Goal: Task Accomplishment & Management: Manage account settings

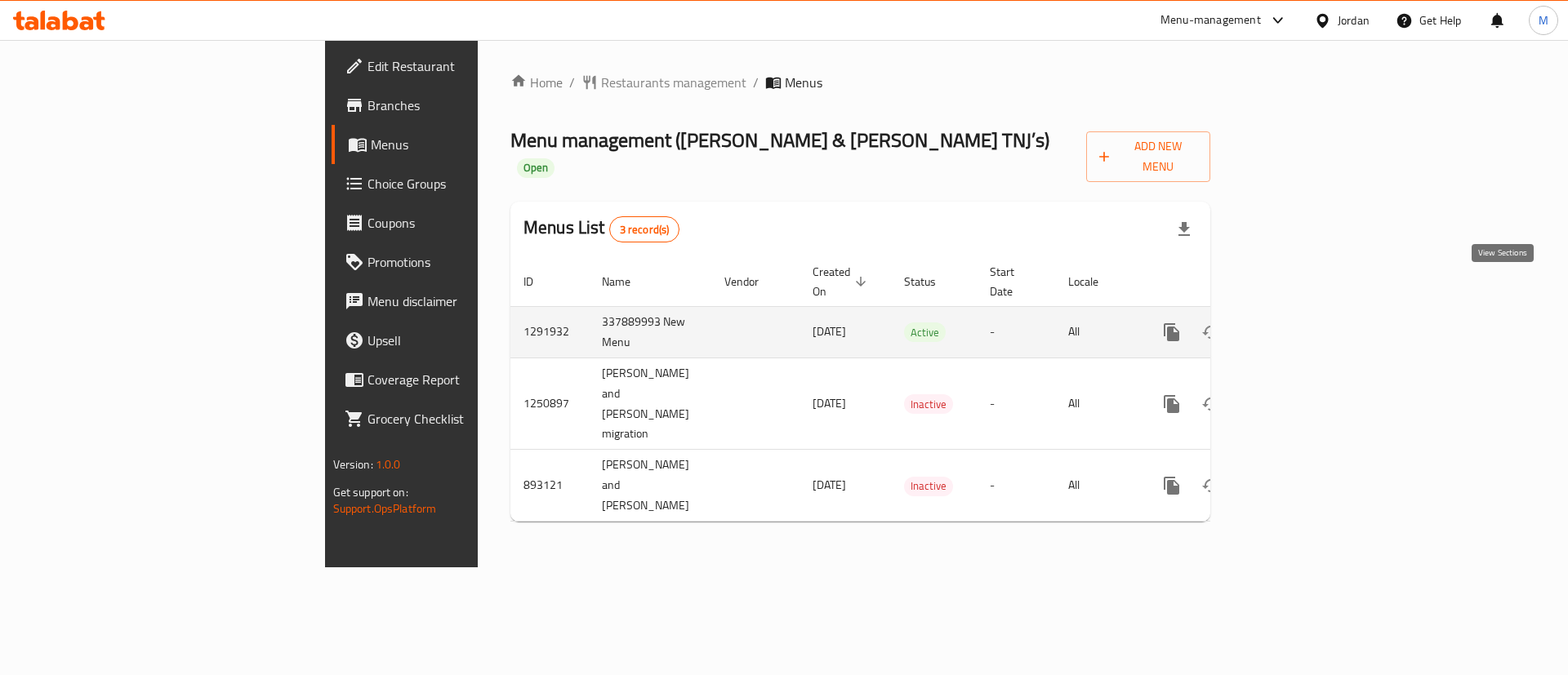
click at [1299, 322] on icon "enhanced table" at bounding box center [1290, 332] width 20 height 20
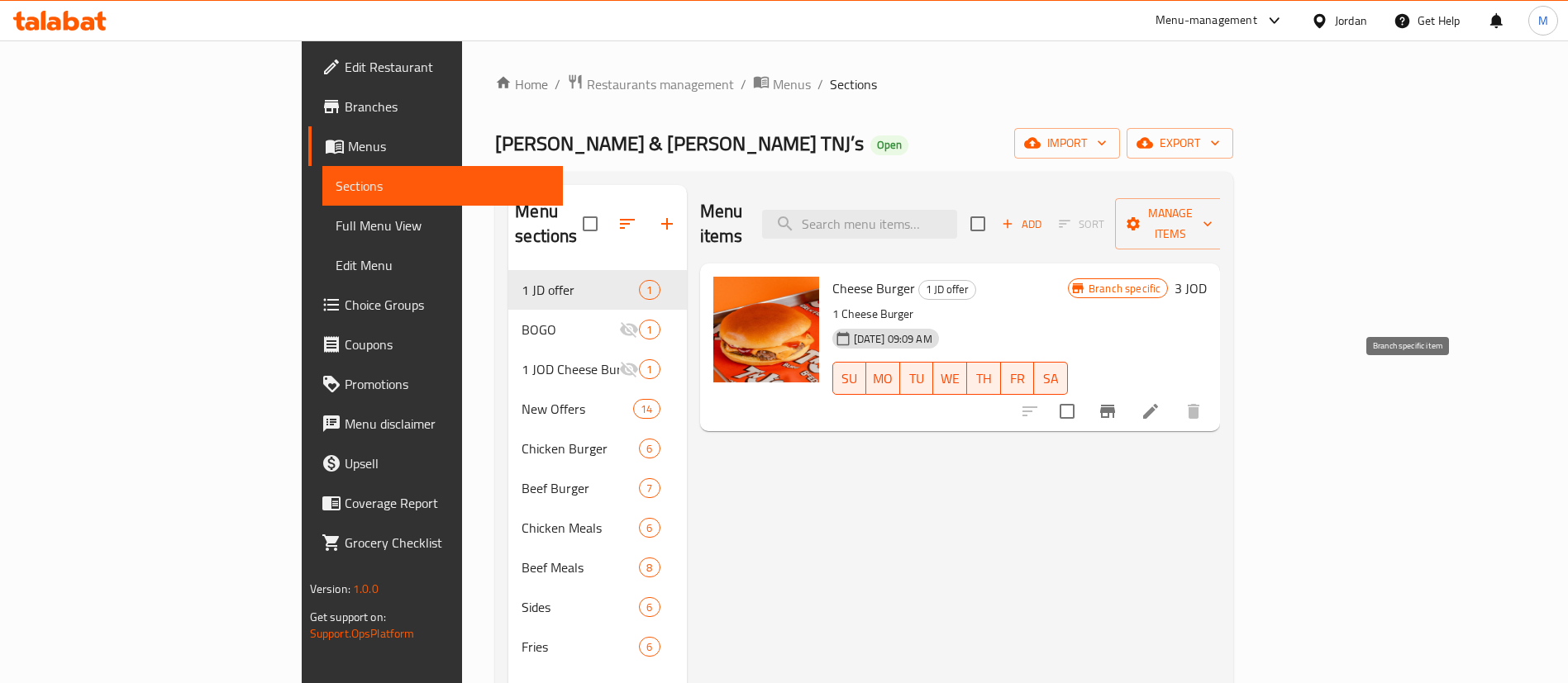
click at [1115, 405] on icon "Branch-specific-item" at bounding box center [1108, 411] width 15 height 13
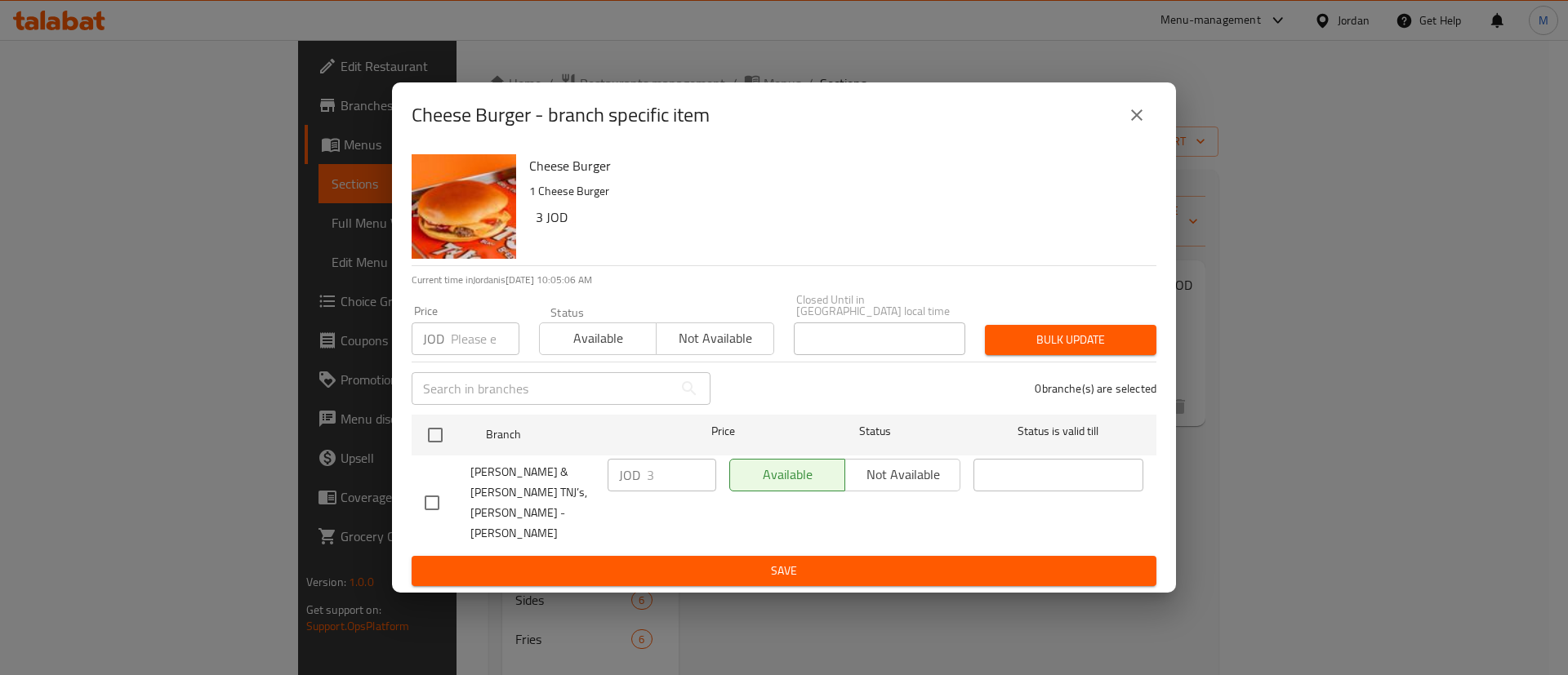
click at [1136, 125] on icon "close" at bounding box center [1137, 114] width 20 height 20
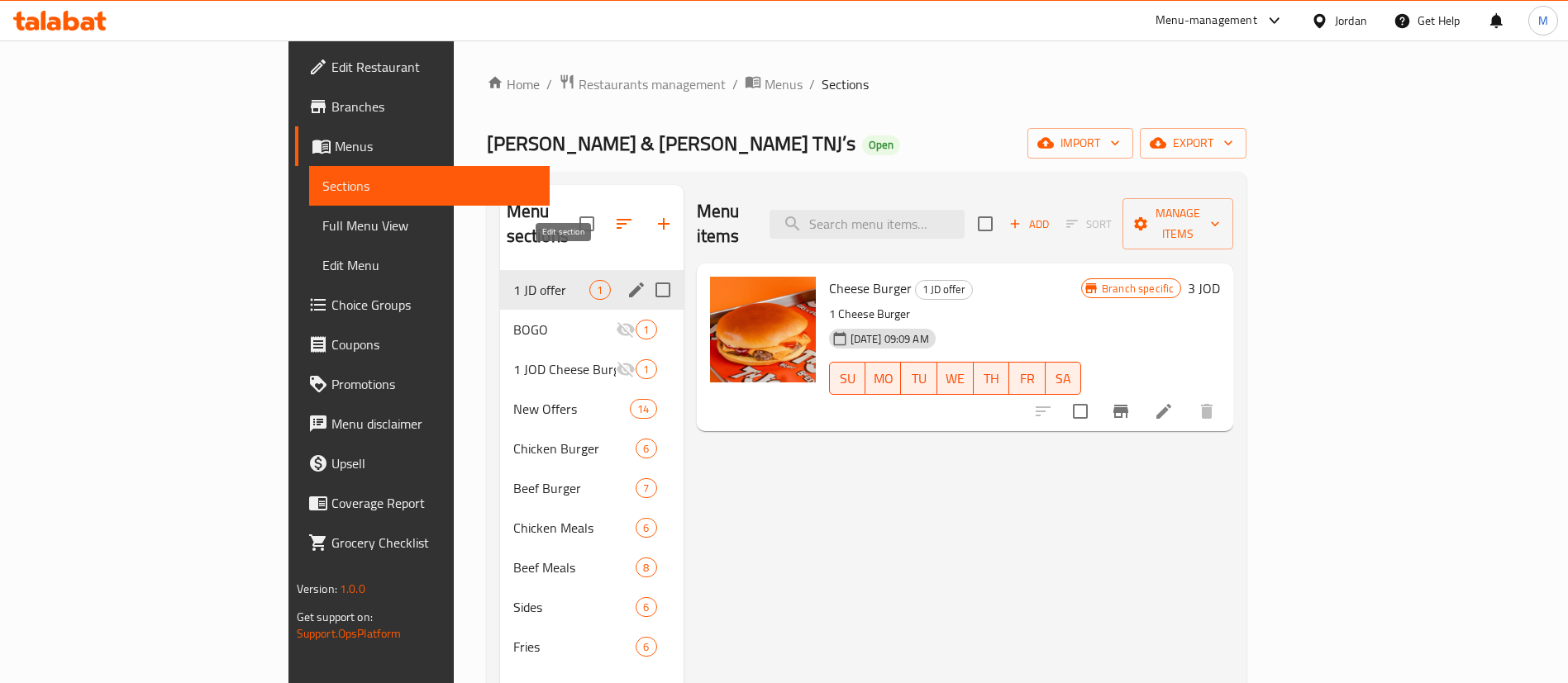
click at [629, 282] on icon "edit" at bounding box center [636, 290] width 15 height 15
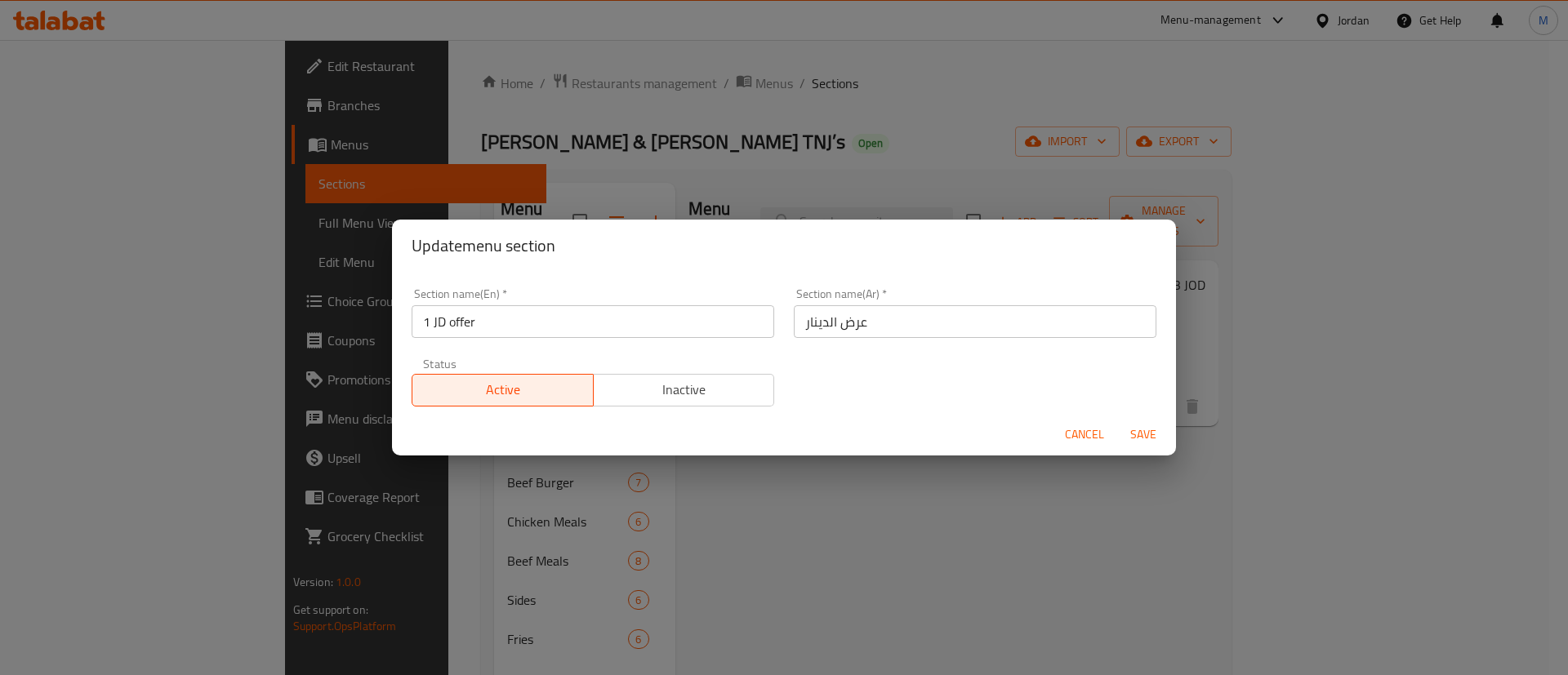
click at [653, 413] on div "Cancel Save" at bounding box center [784, 435] width 784 height 43
click at [664, 402] on button "Inactive" at bounding box center [684, 390] width 183 height 33
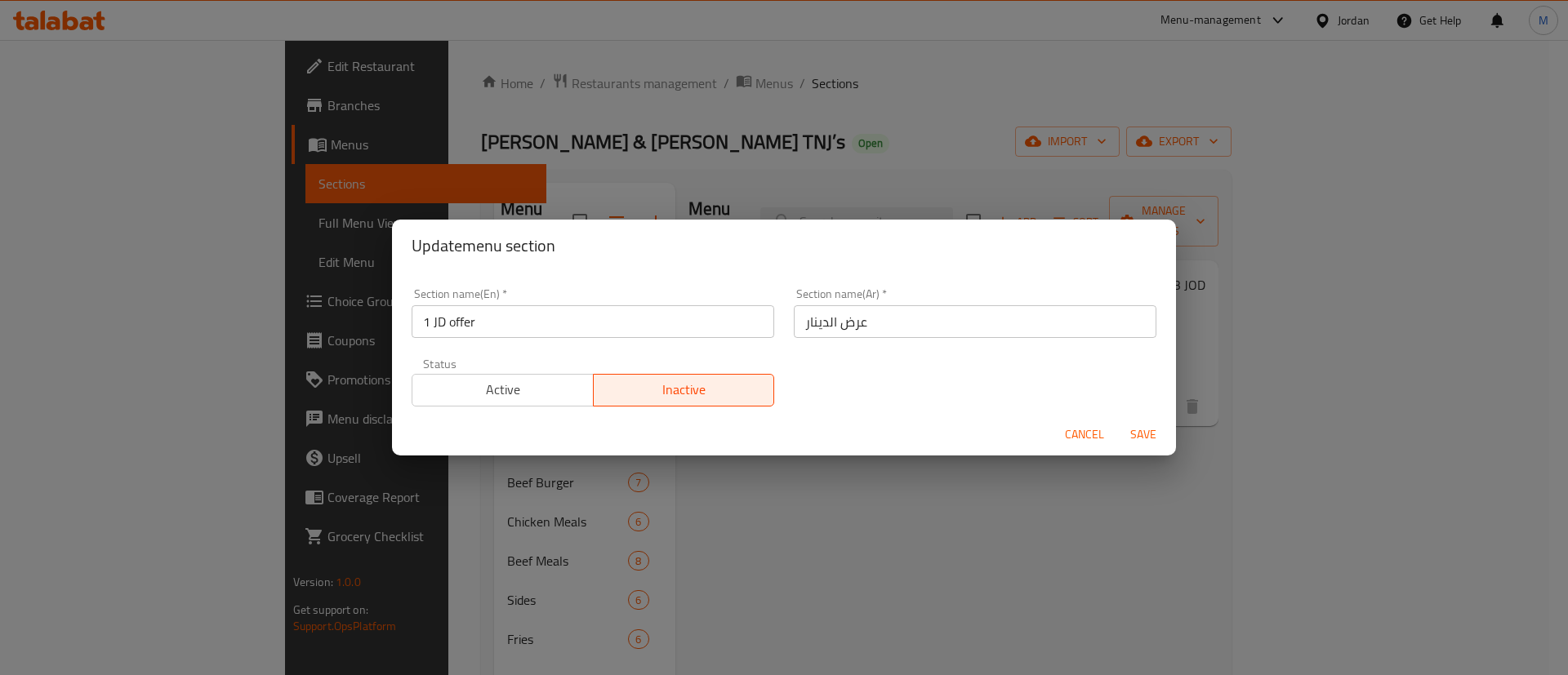
click at [1155, 435] on span "Save" at bounding box center [1143, 435] width 39 height 21
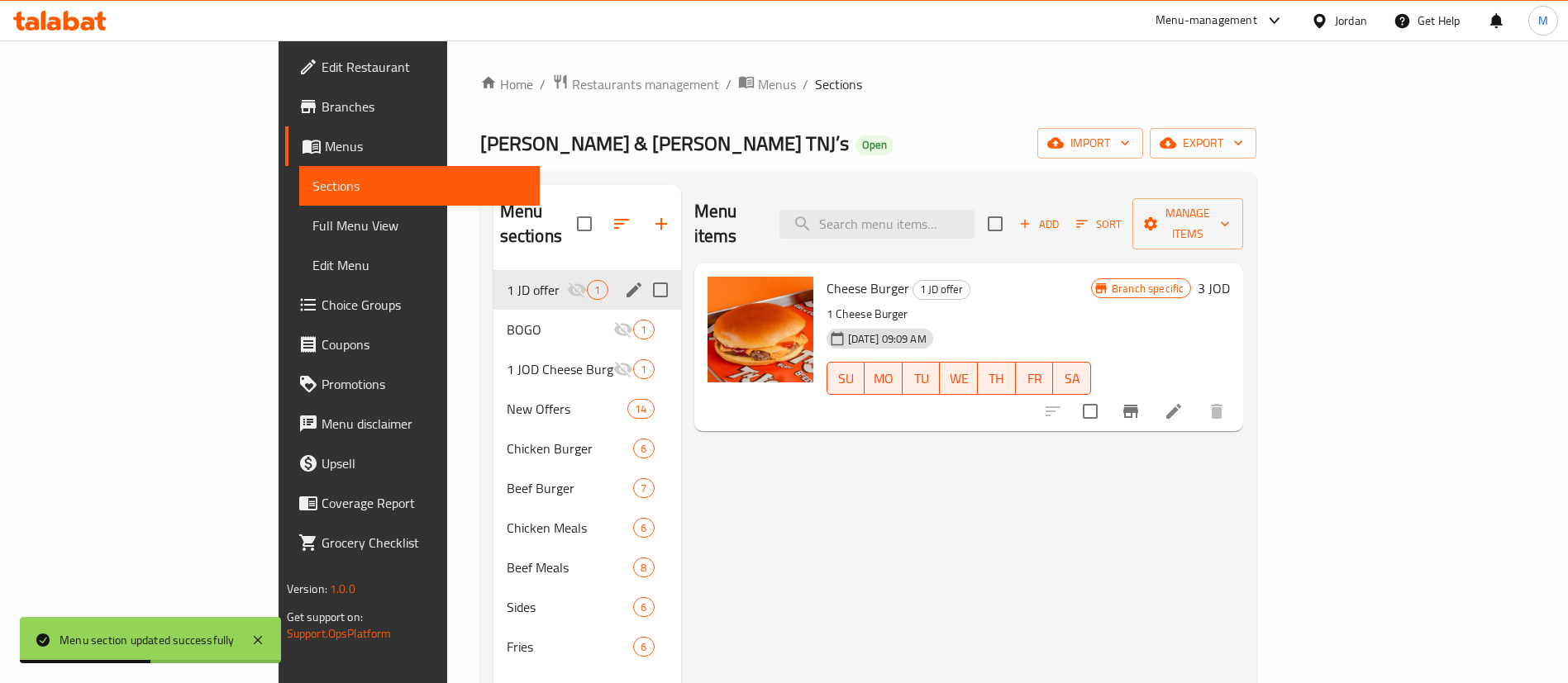
click at [1183, 402] on icon at bounding box center [1173, 411] width 20 height 20
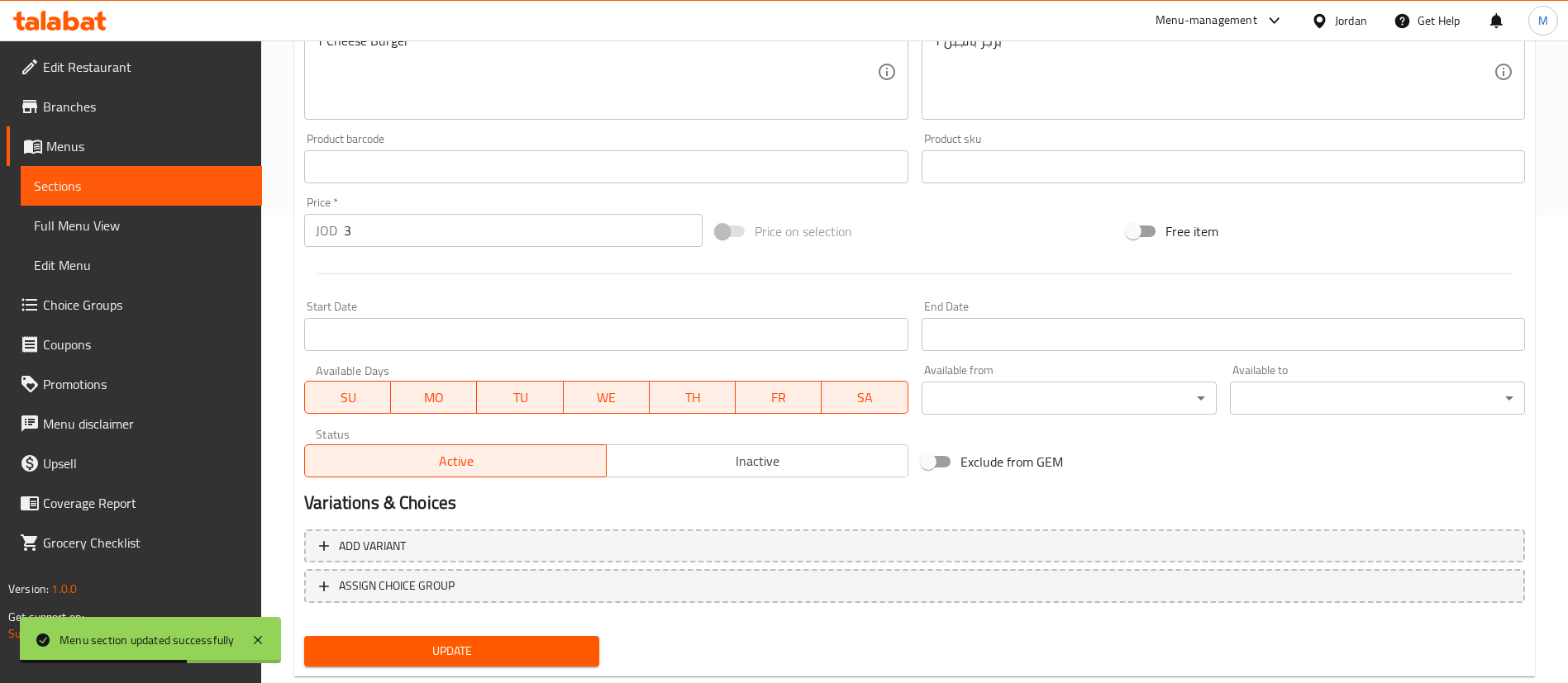
scroll to position [508, 0]
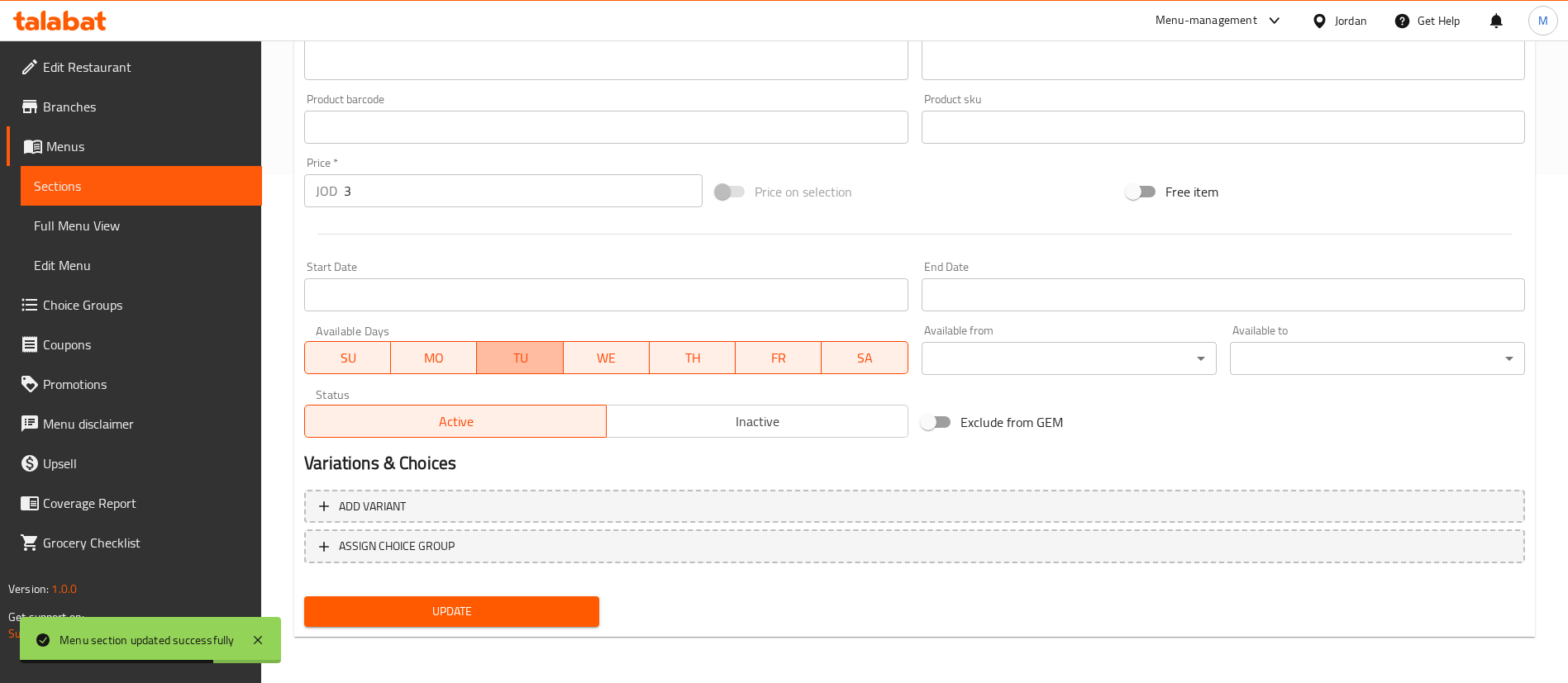
click at [502, 363] on span "TU" at bounding box center [519, 358] width 73 height 24
click at [650, 363] on button "TH" at bounding box center [693, 358] width 86 height 33
click at [707, 346] on span "TH" at bounding box center [693, 358] width 73 height 24
click at [804, 355] on span "FR" at bounding box center [779, 358] width 73 height 24
click at [876, 366] on span "SA" at bounding box center [865, 358] width 73 height 24
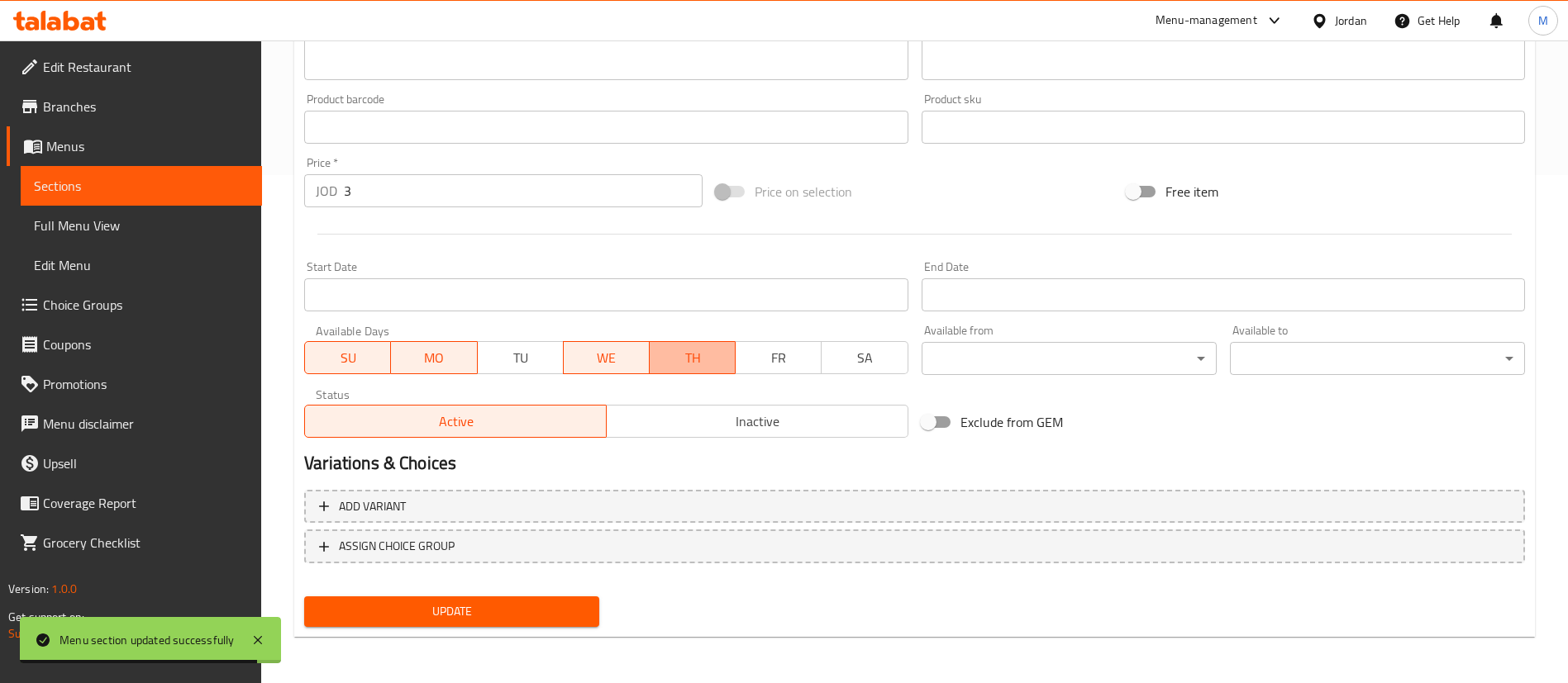
click at [704, 364] on span "TH" at bounding box center [693, 358] width 73 height 24
click at [638, 359] on span "WE" at bounding box center [607, 358] width 73 height 24
click at [530, 634] on div "Update Cheese Burger Change Image Size: 1200 x 800 px / Image formats: jpg, png…" at bounding box center [915, 144] width 1241 height 986
click at [534, 605] on span "Update" at bounding box center [452, 612] width 269 height 21
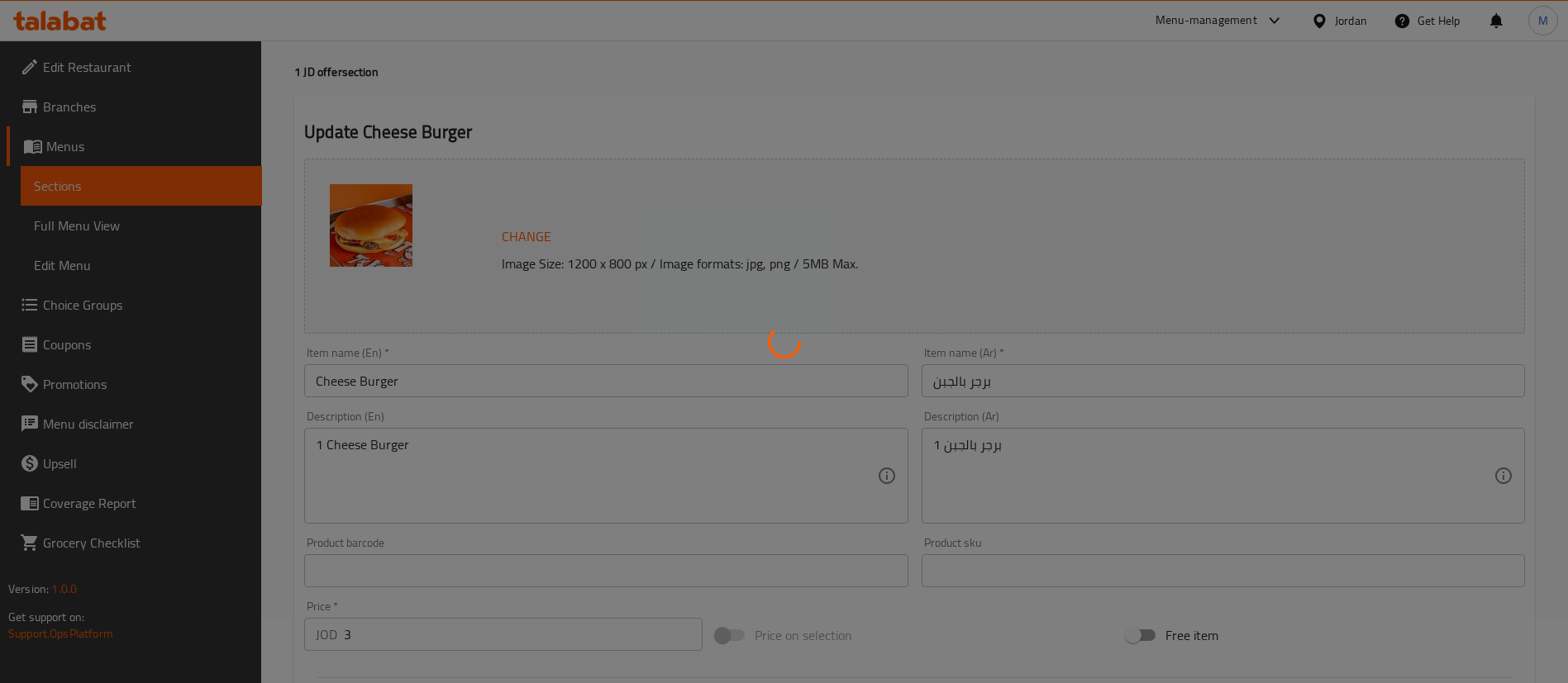
scroll to position [0, 0]
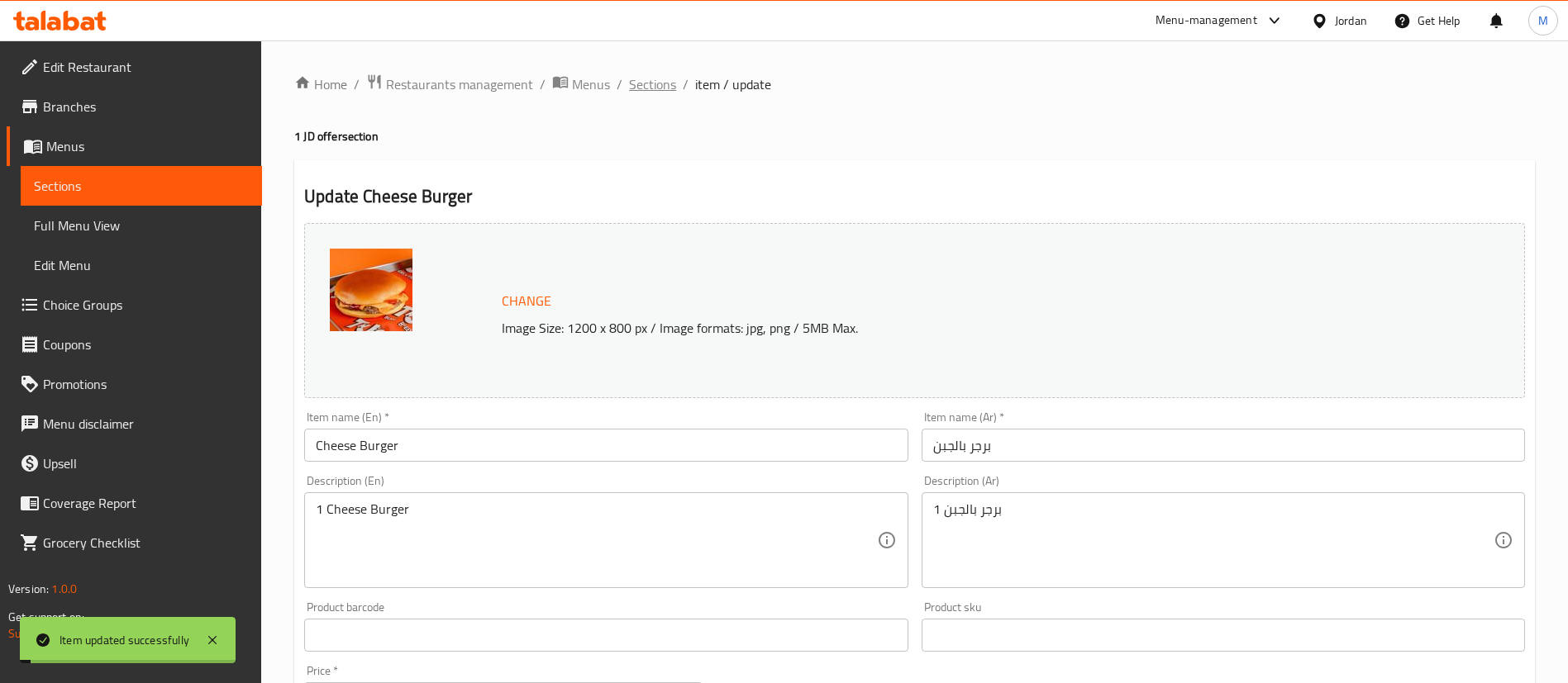
click at [662, 84] on span "Sections" at bounding box center [651, 84] width 47 height 20
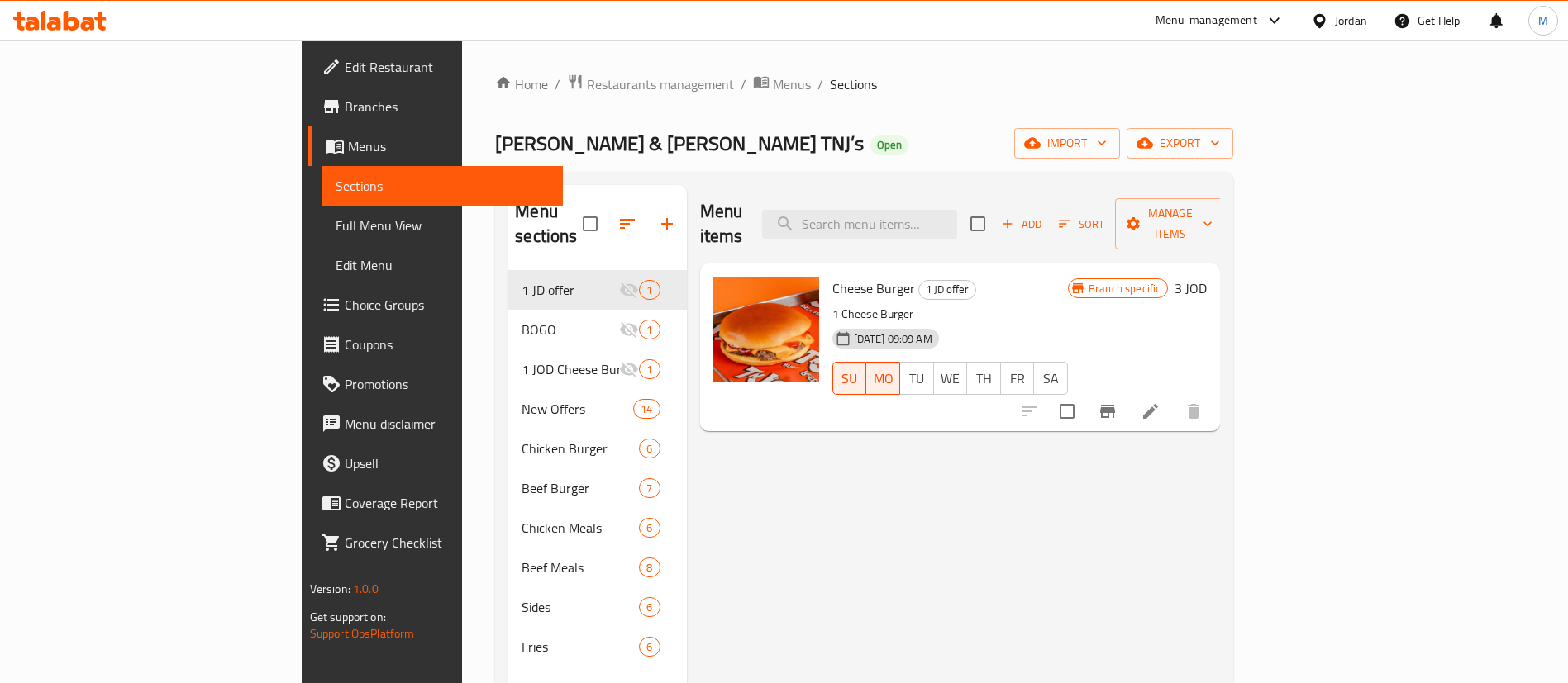
click at [1052, 649] on div "Menu items Add Sort Manage items Cheese Burger 1 JD offer 1 Cheese Burger [DATE…" at bounding box center [954, 526] width 534 height 683
